Goal: Information Seeking & Learning: Learn about a topic

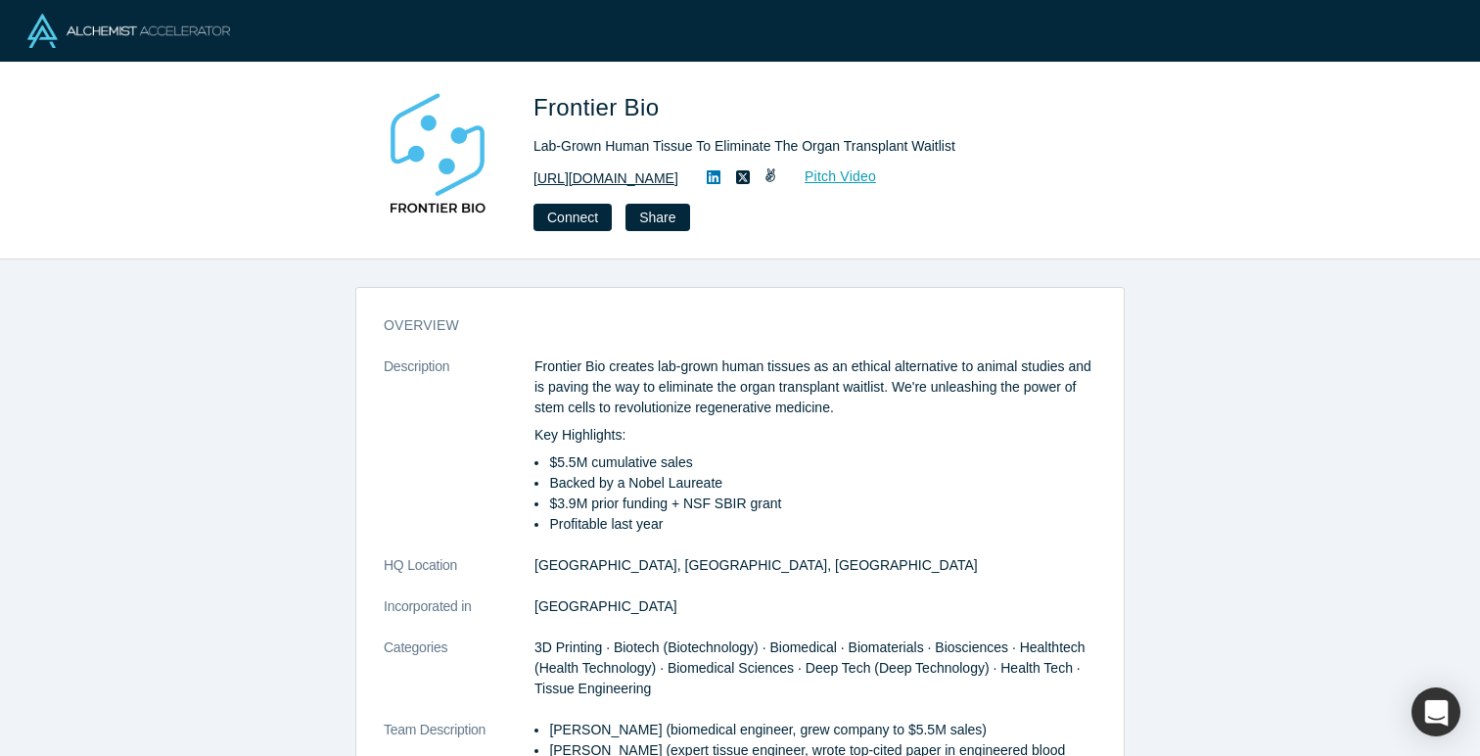
click at [648, 176] on link "[URL][DOMAIN_NAME]" at bounding box center [606, 178] width 145 height 21
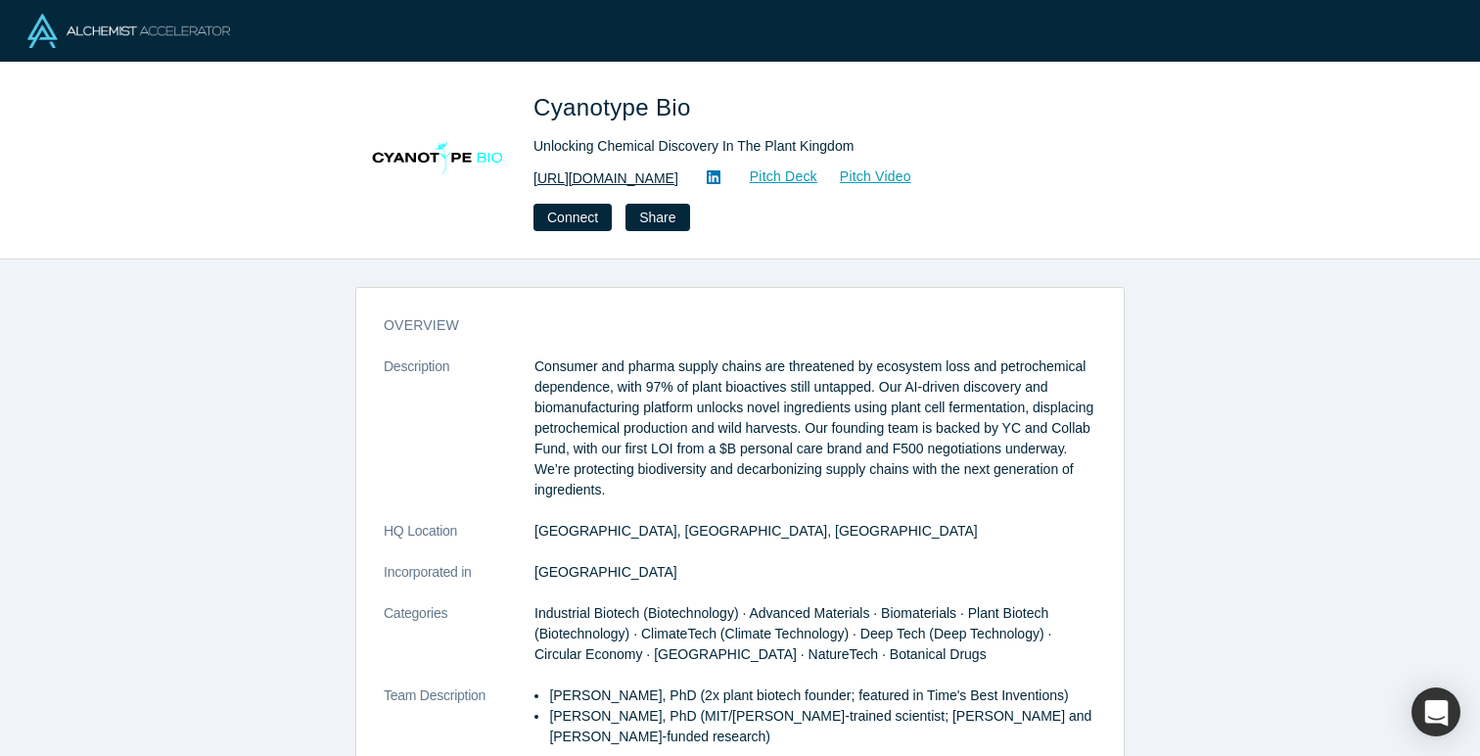
click at [655, 175] on link "http://www.cyanotypebio.com" at bounding box center [606, 178] width 145 height 21
click at [619, 175] on link "http://www.cyanotypebio.com" at bounding box center [606, 178] width 145 height 21
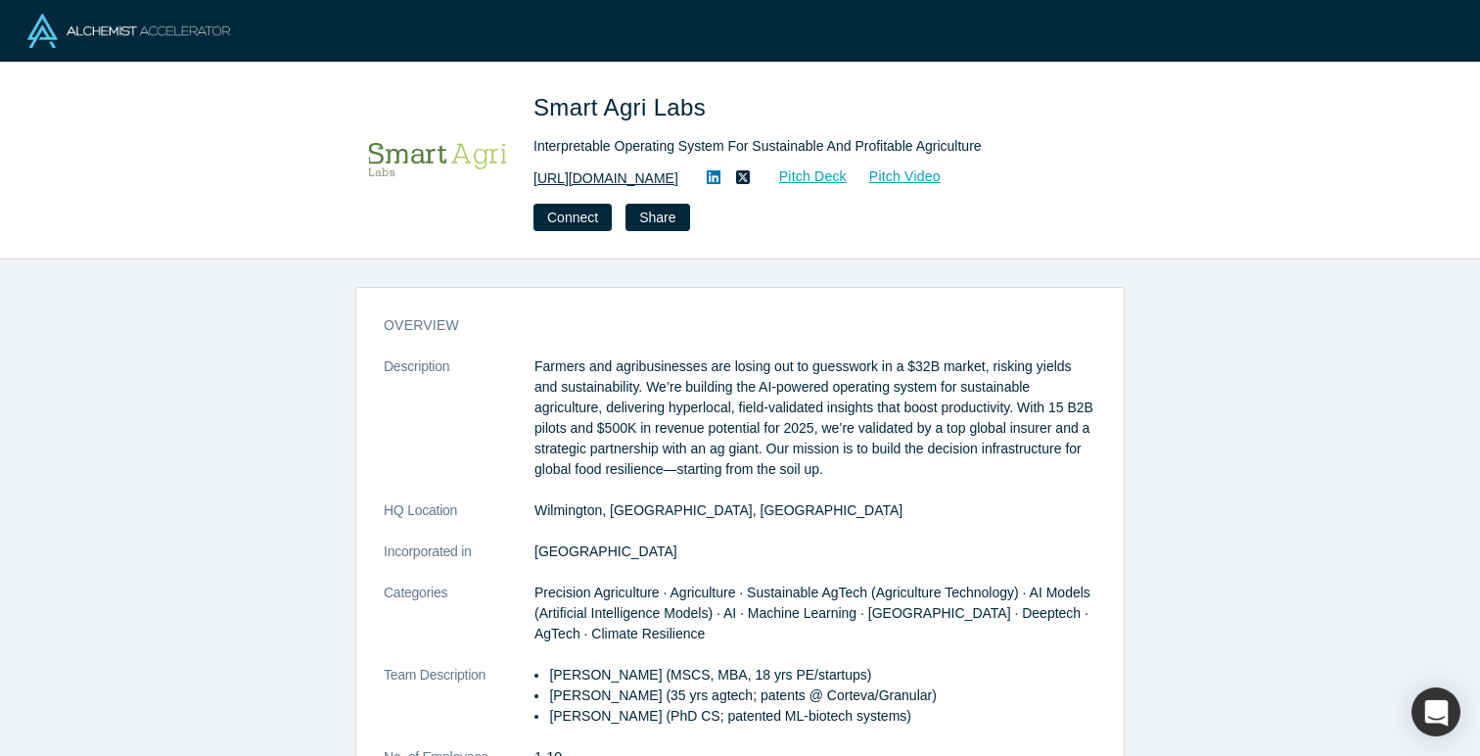
click at [668, 180] on link "https://smartagrilabs.com/" at bounding box center [606, 178] width 145 height 21
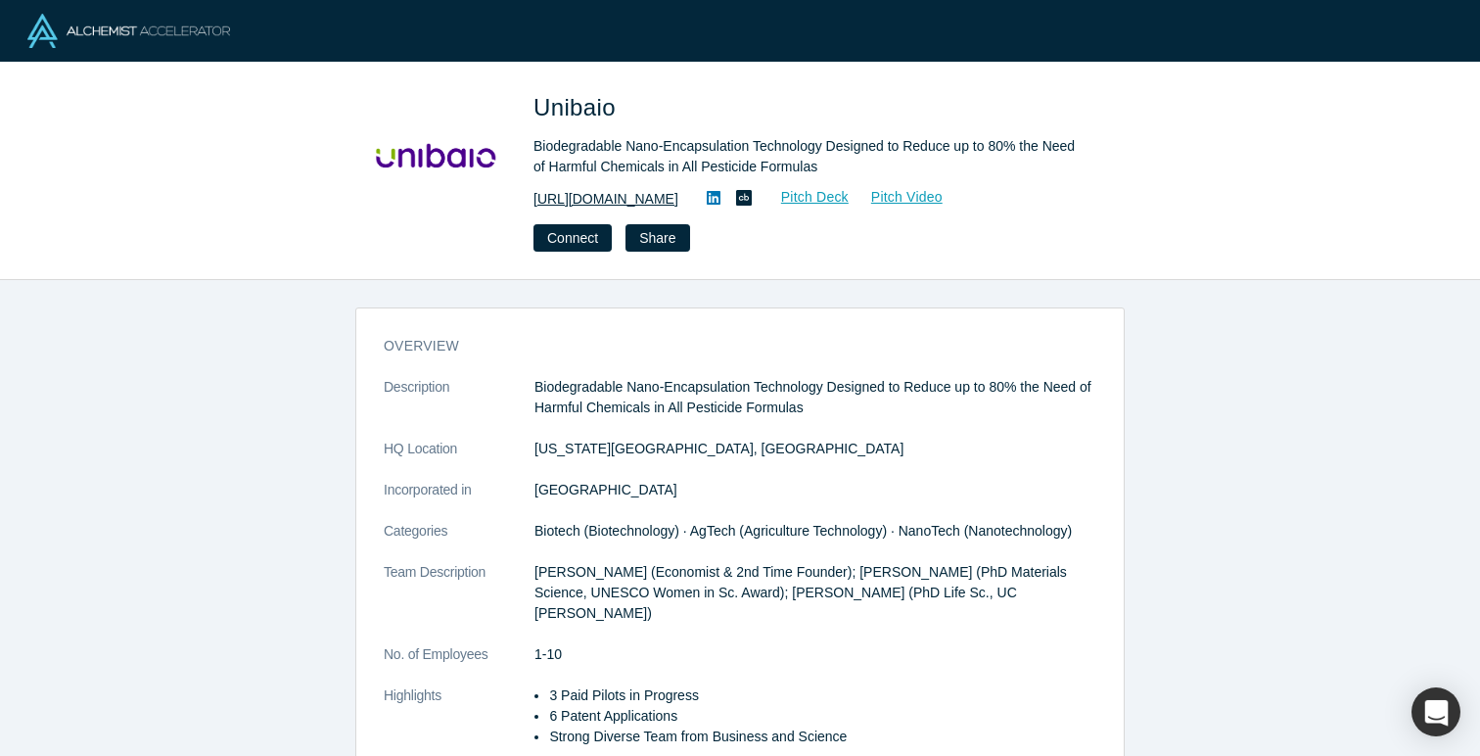
click at [643, 194] on link "https://www.unibaio.com" at bounding box center [606, 199] width 145 height 21
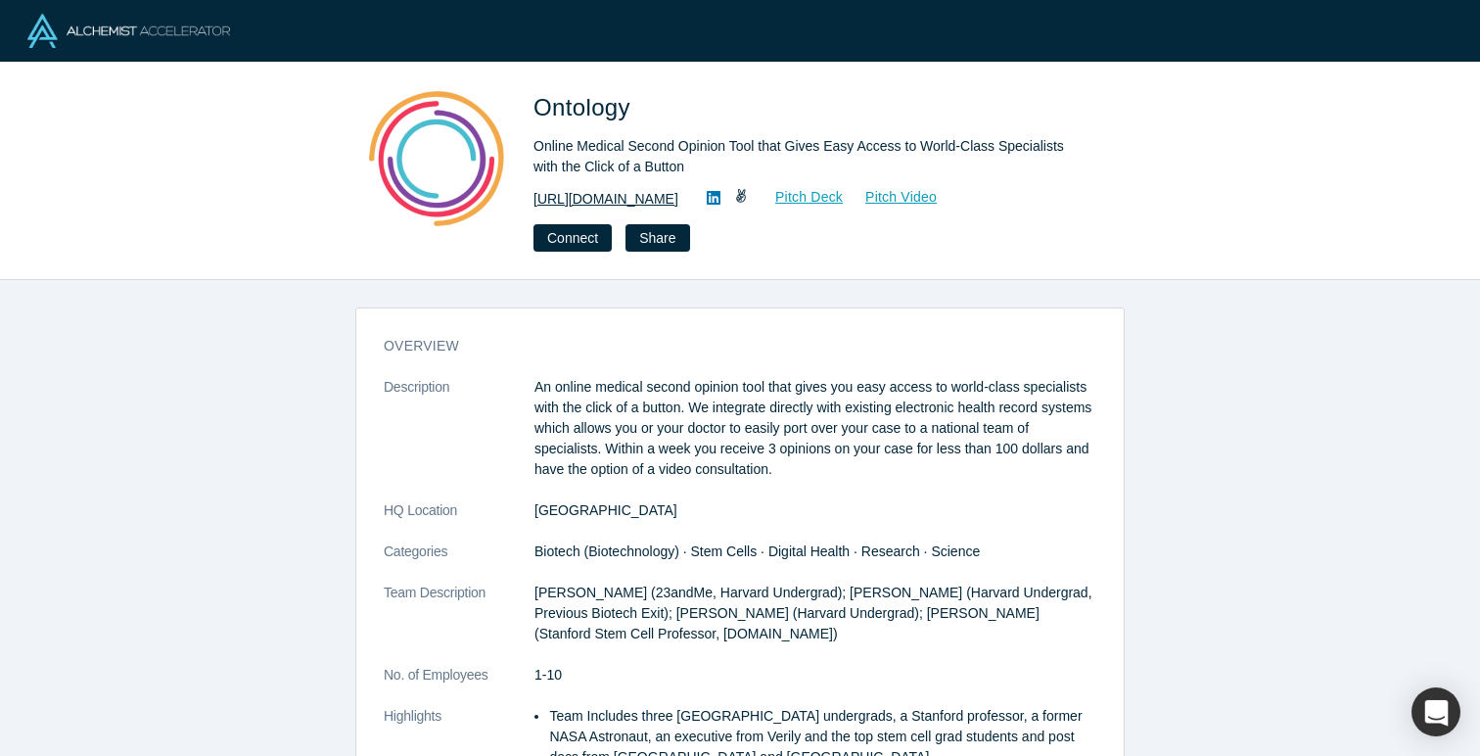
click at [636, 200] on link "https://everalabs.com" at bounding box center [606, 199] width 145 height 21
click at [595, 198] on link "https://everalabs.com" at bounding box center [606, 199] width 145 height 21
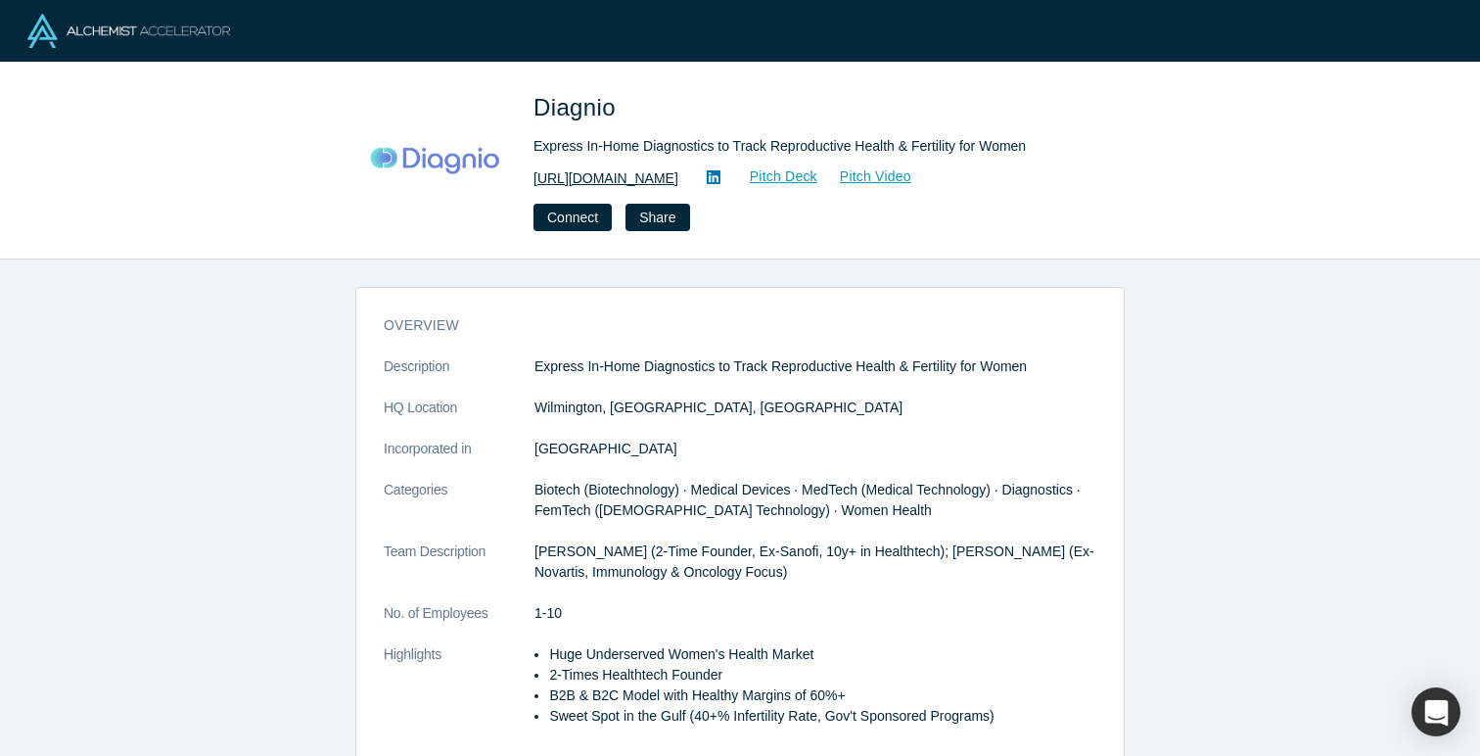
click at [607, 178] on link "[URL][DOMAIN_NAME]" at bounding box center [606, 178] width 145 height 21
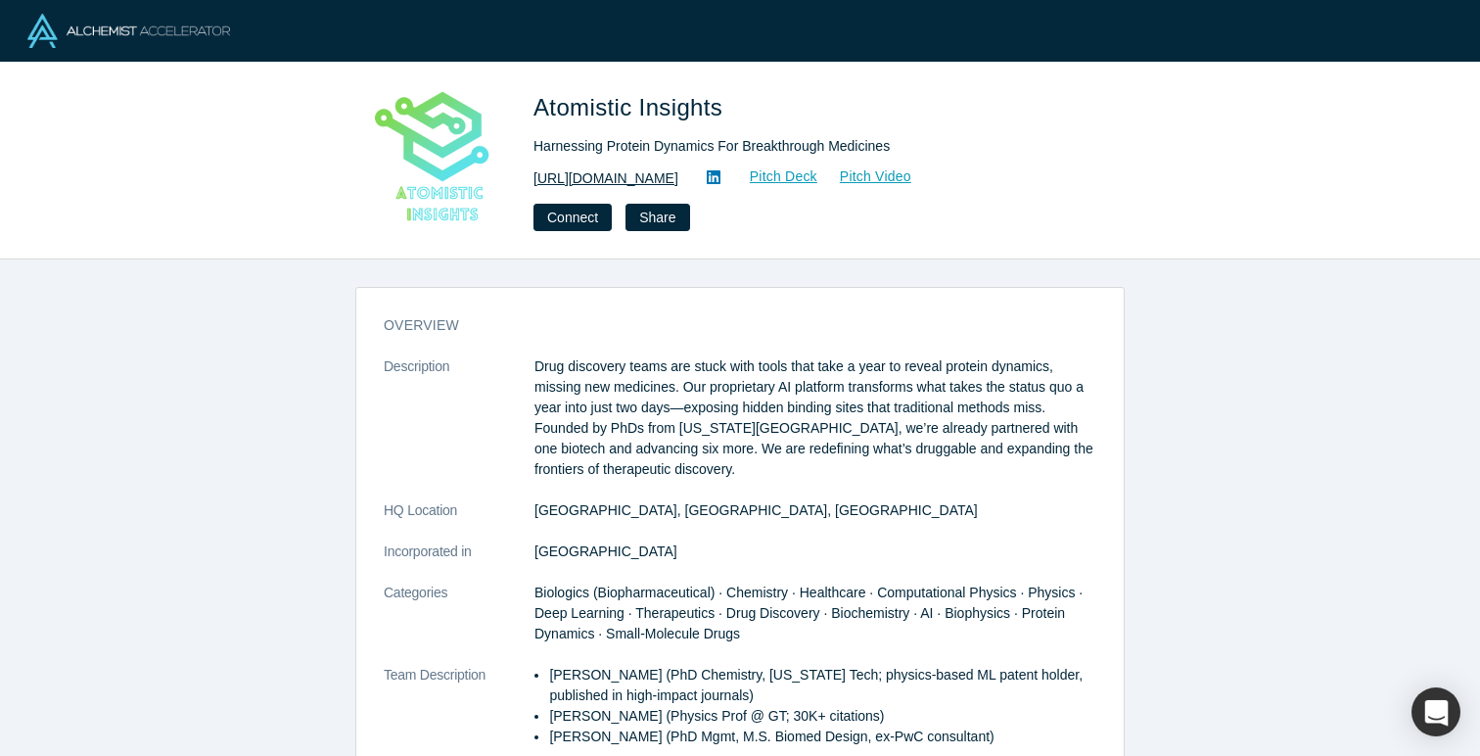
click at [679, 172] on link "https://www.atomisticinsights.com/" at bounding box center [606, 178] width 145 height 21
click at [721, 176] on icon at bounding box center [714, 177] width 14 height 14
